Goal: Answer question/provide support: Share knowledge or assist other users

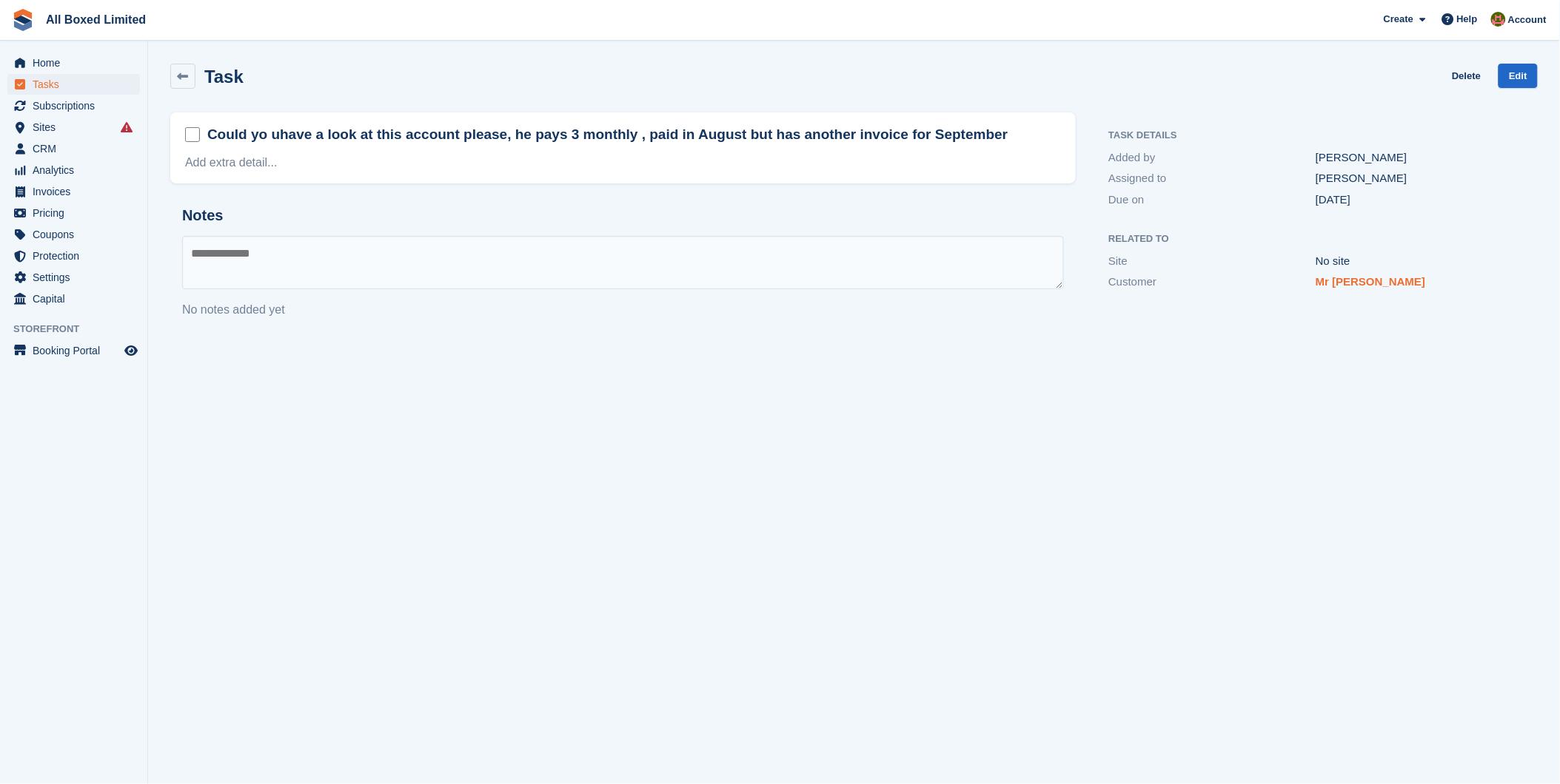
click at [1341, 284] on link "Mr [PERSON_NAME]" at bounding box center [1370, 281] width 110 height 13
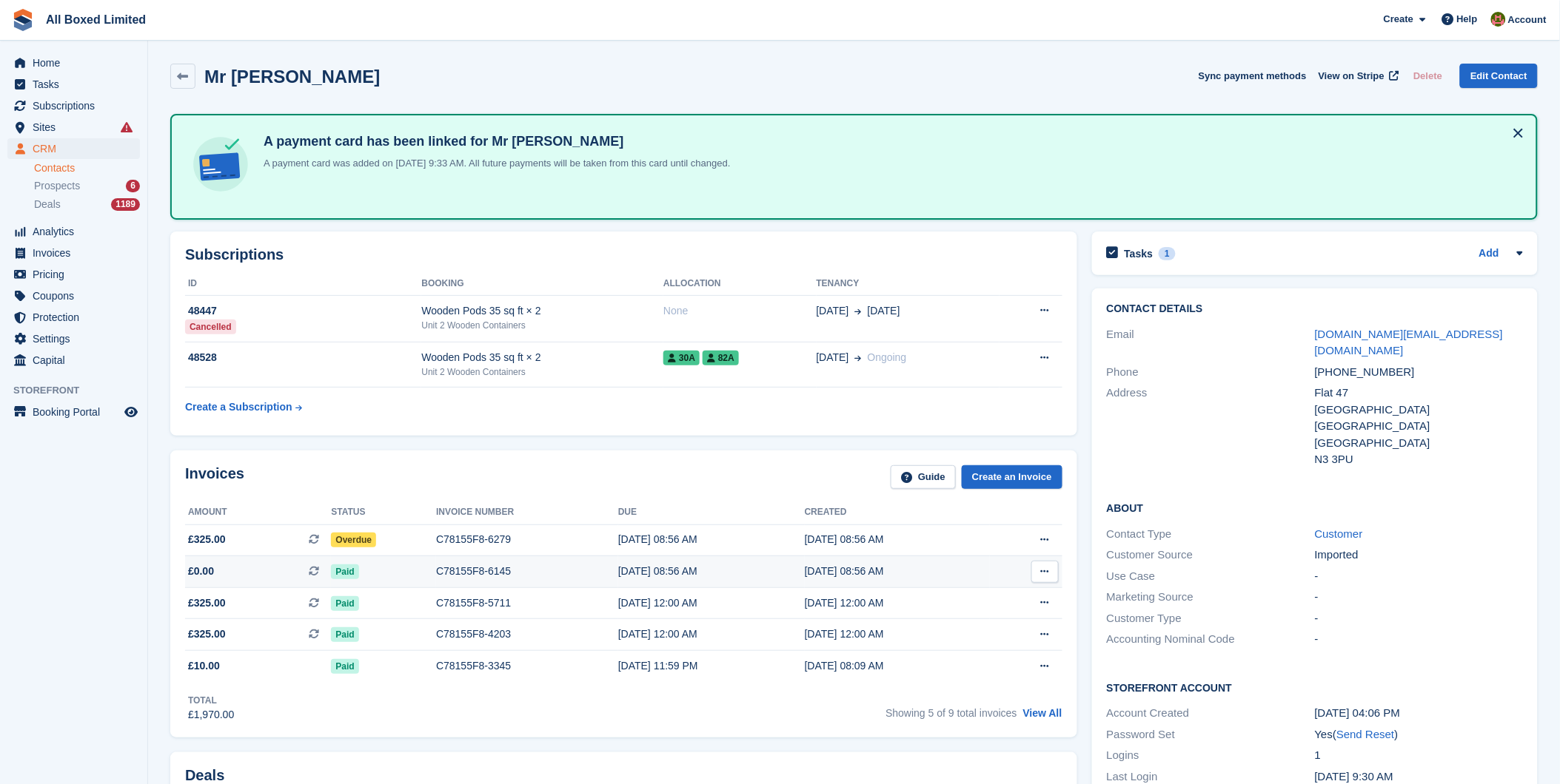
click at [346, 570] on span "Paid" at bounding box center [344, 572] width 28 height 15
